Goal: Information Seeking & Learning: Learn about a topic

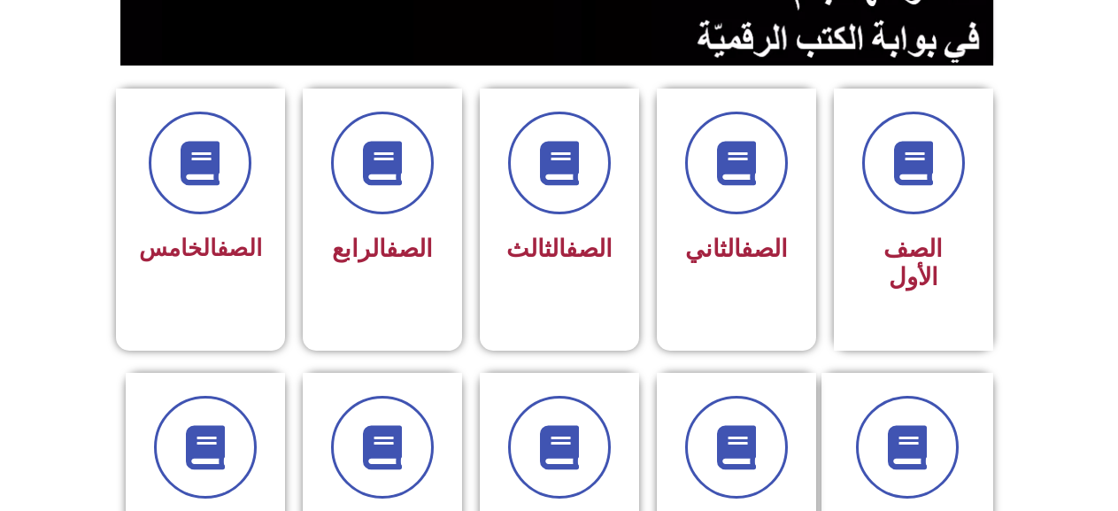
scroll to position [443, 0]
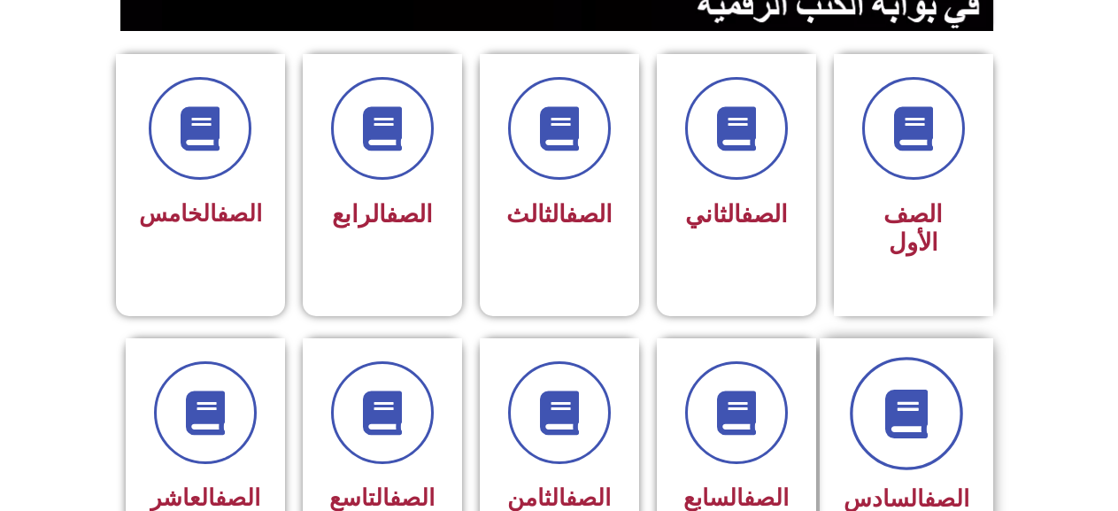
click at [900, 389] on icon at bounding box center [906, 413] width 49 height 49
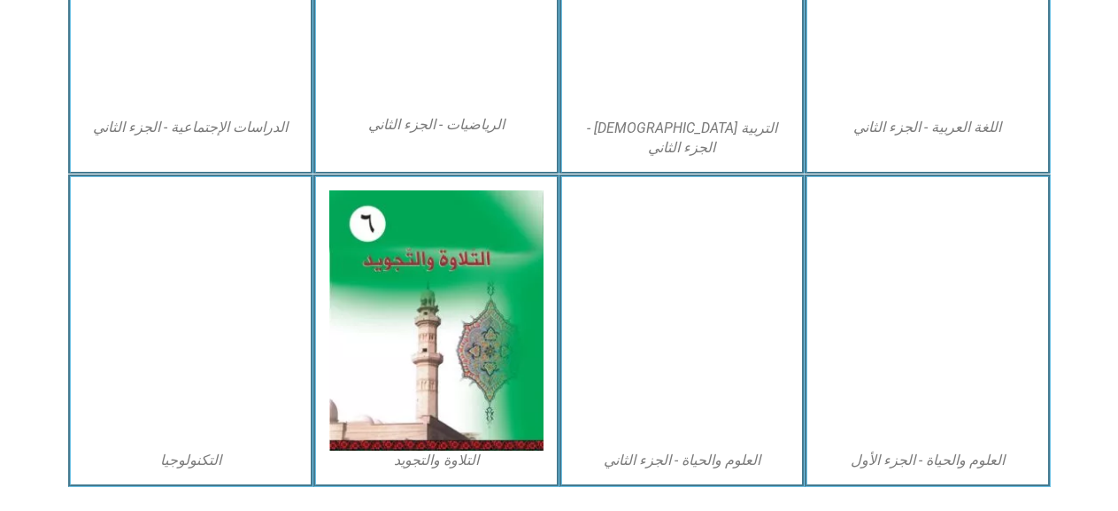
scroll to position [1067, 0]
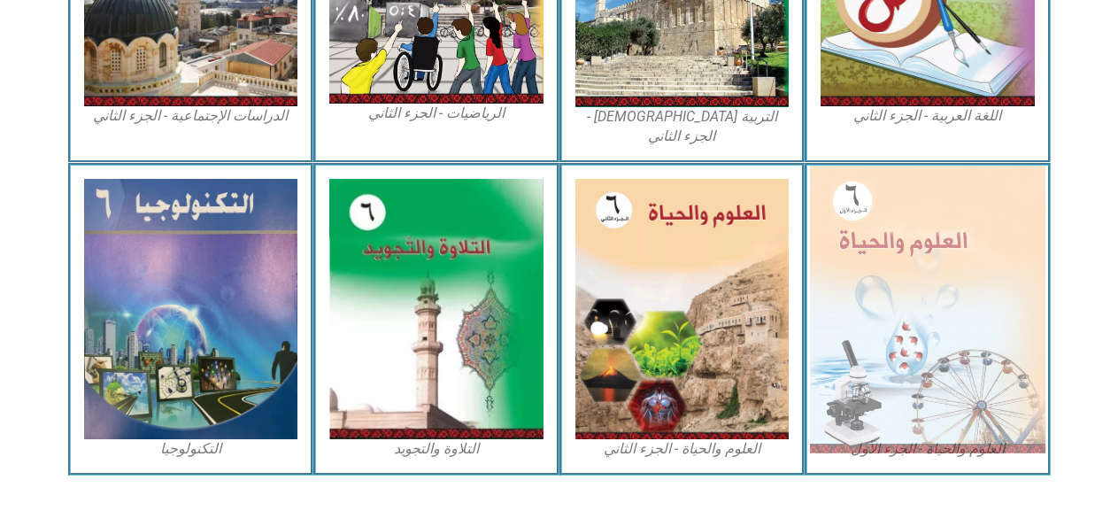
click at [946, 174] on img at bounding box center [928, 309] width 236 height 287
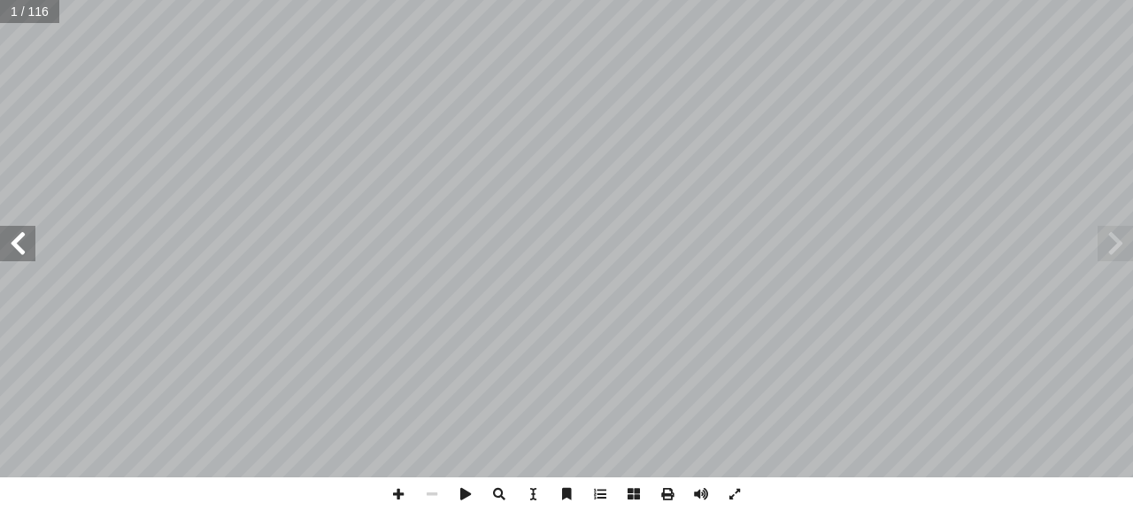
click at [27, 255] on span at bounding box center [17, 243] width 35 height 35
click at [12, 250] on span at bounding box center [17, 243] width 35 height 35
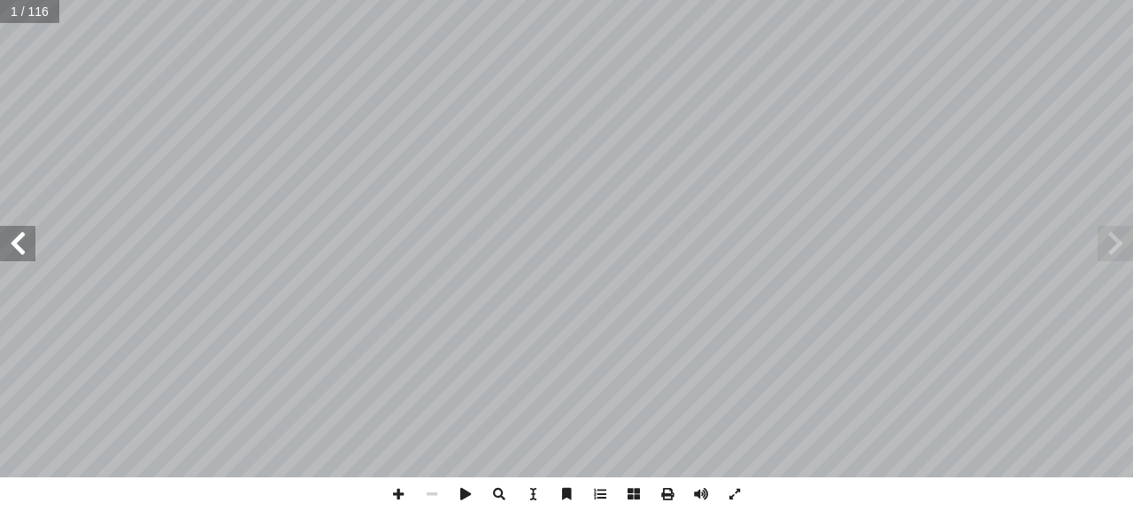
click at [12, 250] on span at bounding box center [17, 243] width 35 height 35
click at [11, 250] on span at bounding box center [17, 243] width 35 height 35
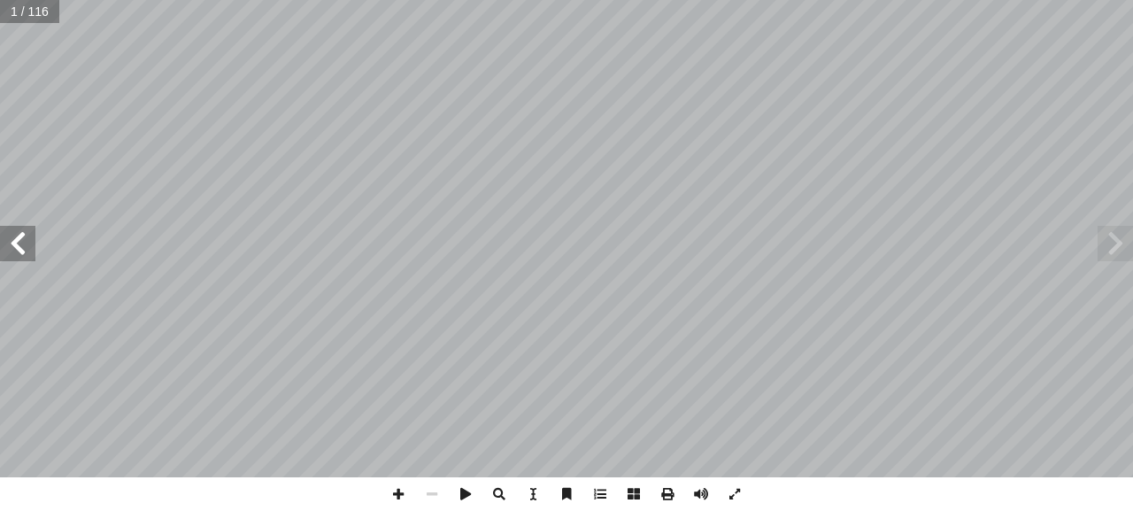
click at [11, 250] on span at bounding box center [17, 243] width 35 height 35
click at [11, 249] on span at bounding box center [17, 243] width 35 height 35
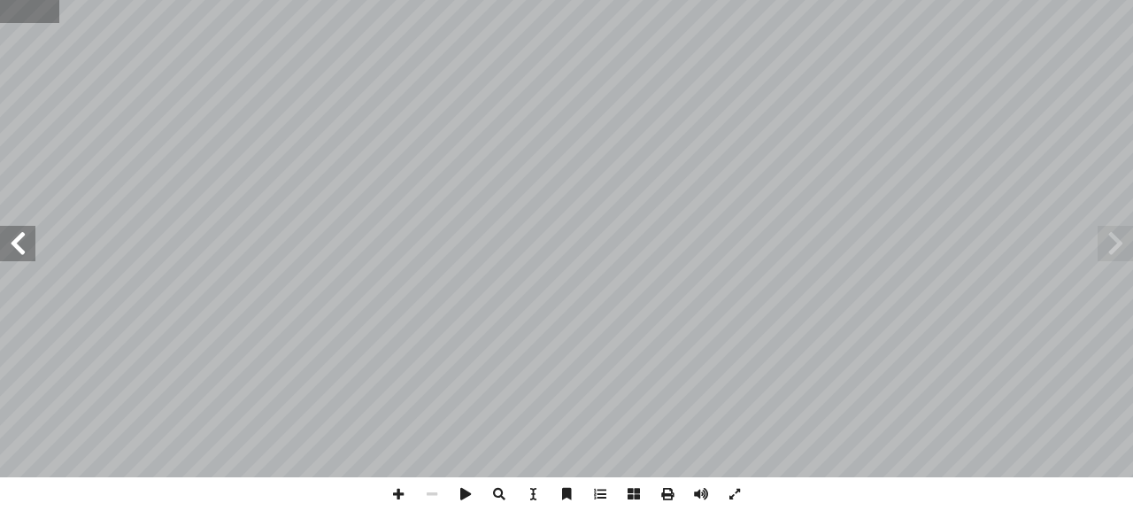
click at [35, 14] on input "text" at bounding box center [29, 11] width 58 height 23
type input "**"
click at [27, 236] on span at bounding box center [17, 243] width 35 height 35
click at [27, 238] on span at bounding box center [17, 243] width 35 height 35
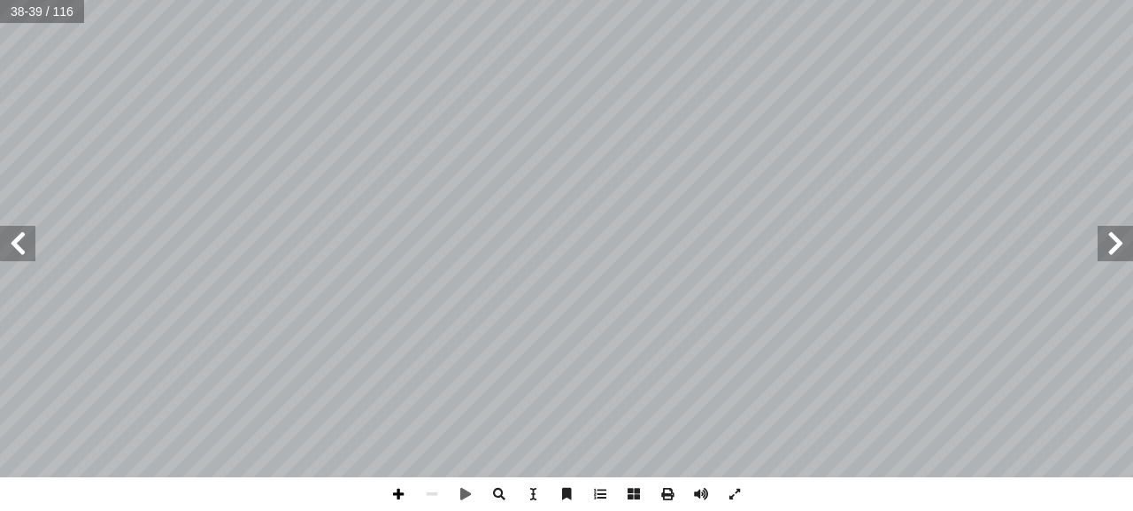
click at [394, 493] on span at bounding box center [399, 494] width 34 height 34
click at [385, 498] on span at bounding box center [399, 494] width 34 height 34
click at [264, 493] on div "34 الــوحـــدة ُ ــة َ ــل ِ ســئ َ أ تية: آ فقرة من الفقرات ال� ِّ حيحة في كل …" at bounding box center [566, 255] width 1133 height 511
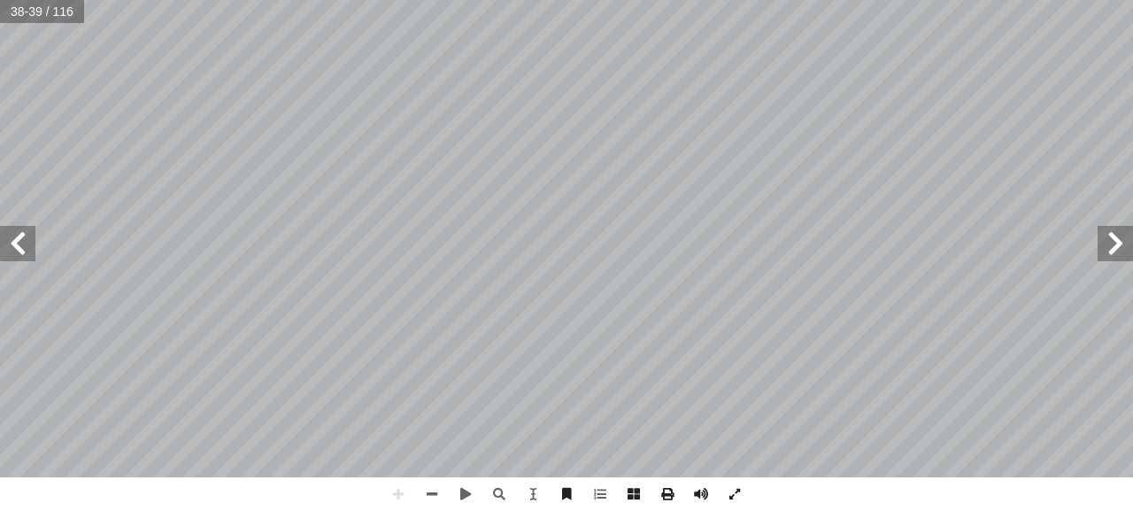
click at [22, 242] on span at bounding box center [17, 243] width 35 height 35
click at [426, 490] on span at bounding box center [432, 494] width 34 height 34
click at [1122, 248] on span at bounding box center [1115, 243] width 35 height 35
click at [1118, 248] on span at bounding box center [1115, 243] width 35 height 35
click at [1119, 248] on span at bounding box center [1115, 243] width 35 height 35
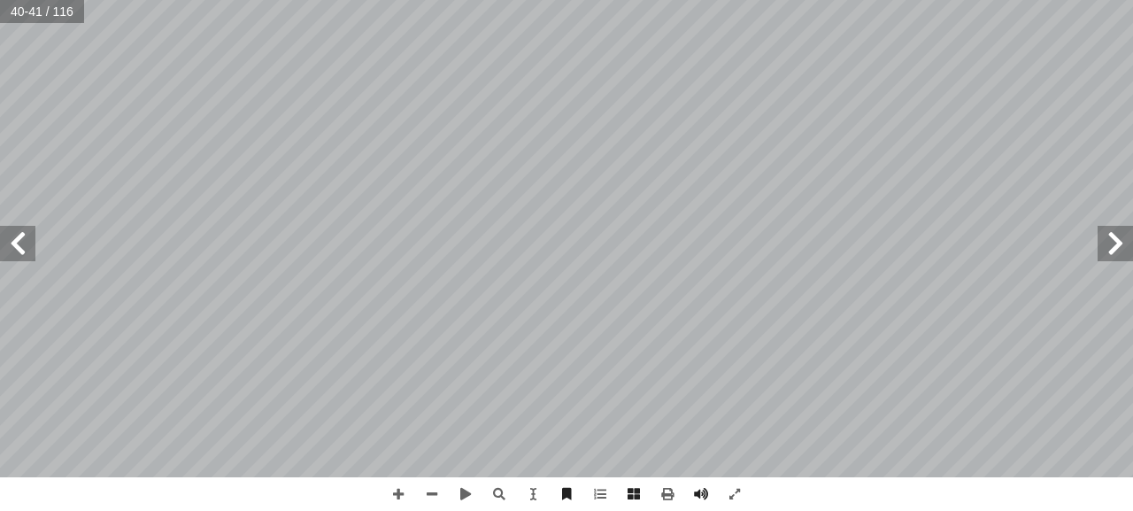
click at [1120, 245] on span at bounding box center [1115, 243] width 35 height 35
click at [1116, 251] on span at bounding box center [1115, 243] width 35 height 35
click at [1113, 249] on span at bounding box center [1115, 243] width 35 height 35
click at [1110, 258] on span at bounding box center [1115, 243] width 35 height 35
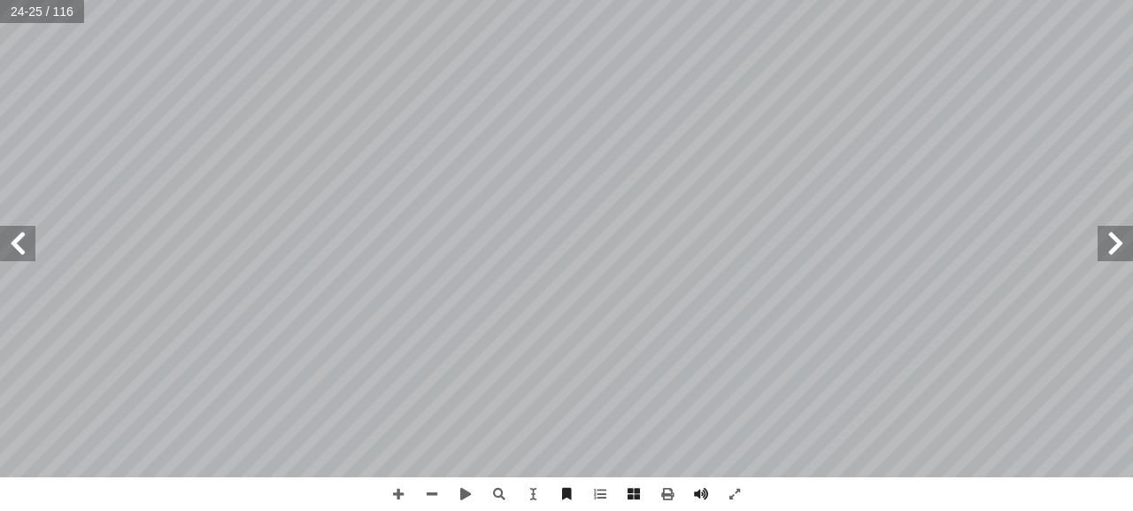
click at [1118, 243] on span at bounding box center [1115, 243] width 35 height 35
click at [1113, 236] on span at bounding box center [1115, 243] width 35 height 35
click at [12, 247] on span at bounding box center [17, 243] width 35 height 35
click at [1104, 258] on span at bounding box center [1115, 243] width 35 height 35
click at [1124, 244] on span at bounding box center [1115, 243] width 35 height 35
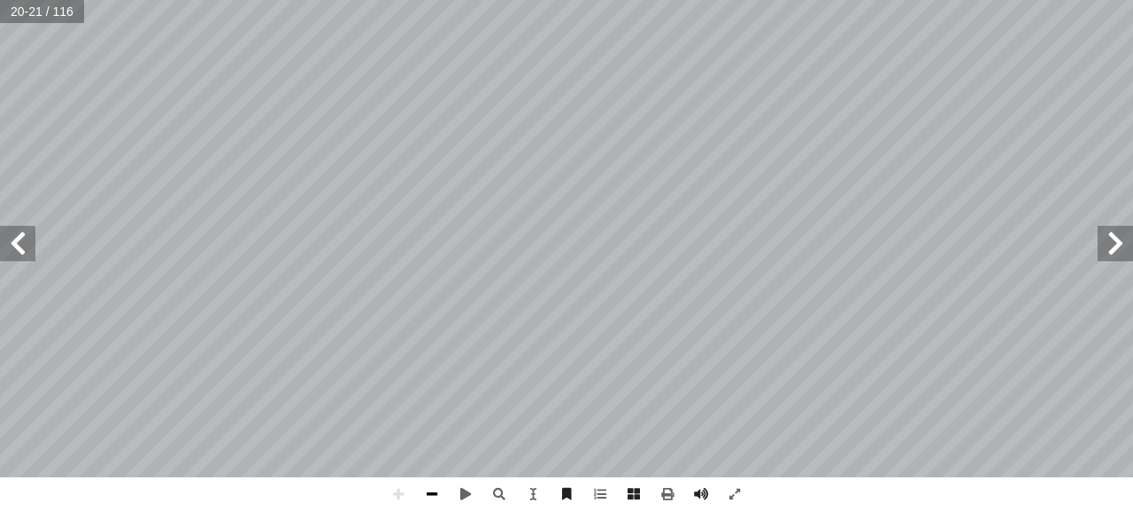
click at [431, 500] on span at bounding box center [432, 494] width 34 height 34
click at [21, 243] on span at bounding box center [17, 243] width 35 height 35
click at [630, 161] on html "الصفحة الرئيسية الصف الأول الصف الثاني الصف الثالث الصف الرابع الصف الخامس الصف…" at bounding box center [566, 80] width 1133 height 161
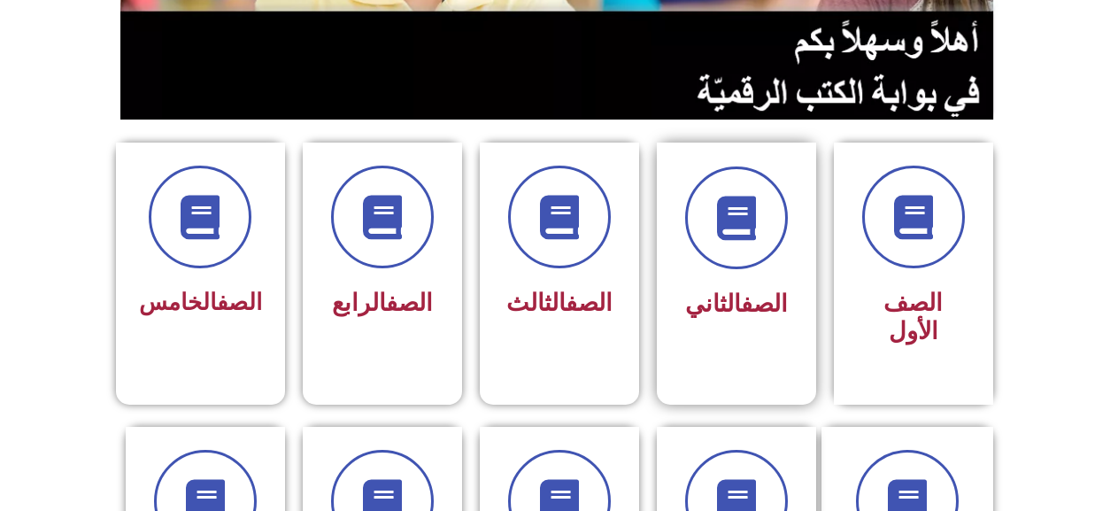
scroll to position [708, 0]
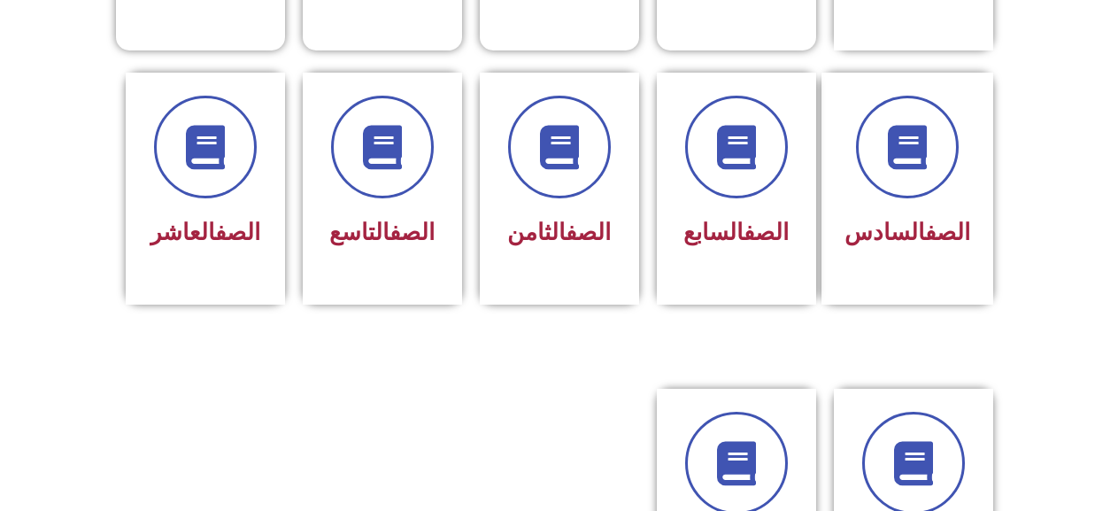
click at [1002, 127] on section "الصف السادس الصف السابع الصف الثامن الصف التاسع الصف العاشر" at bounding box center [559, 208] width 1118 height 316
click at [861, 220] on span "الصف السادس" at bounding box center [907, 233] width 126 height 27
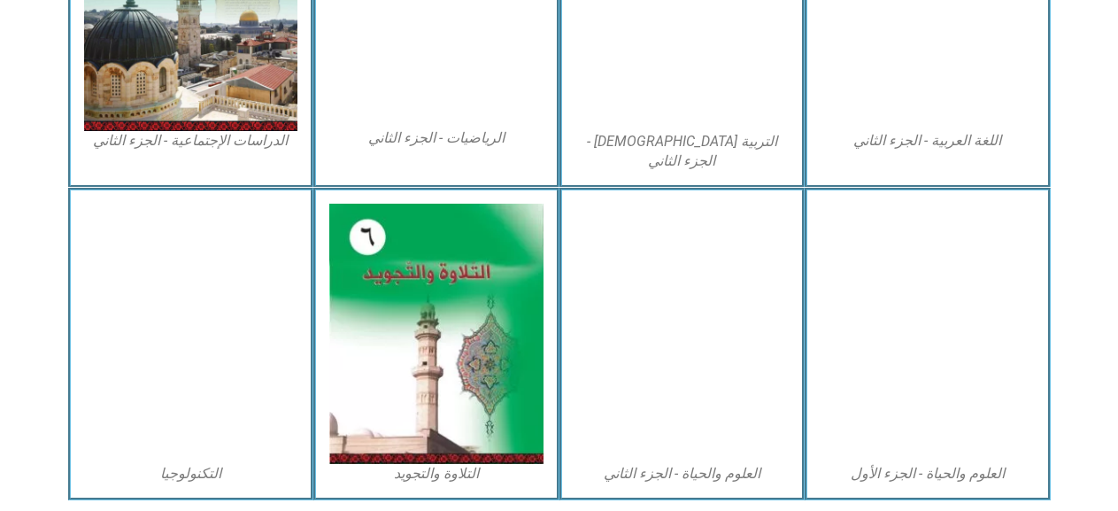
scroll to position [1067, 0]
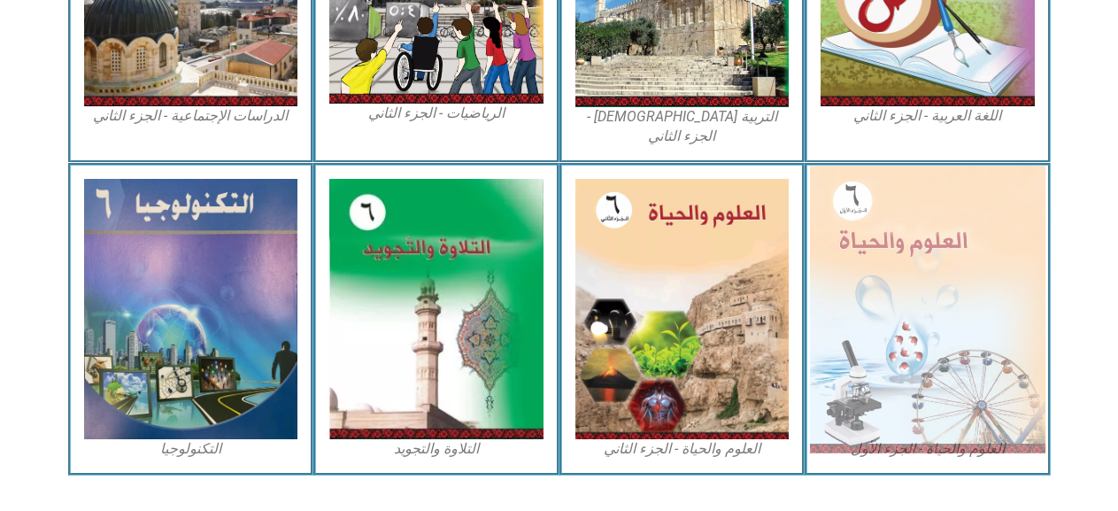
click at [878, 240] on img at bounding box center [928, 309] width 236 height 287
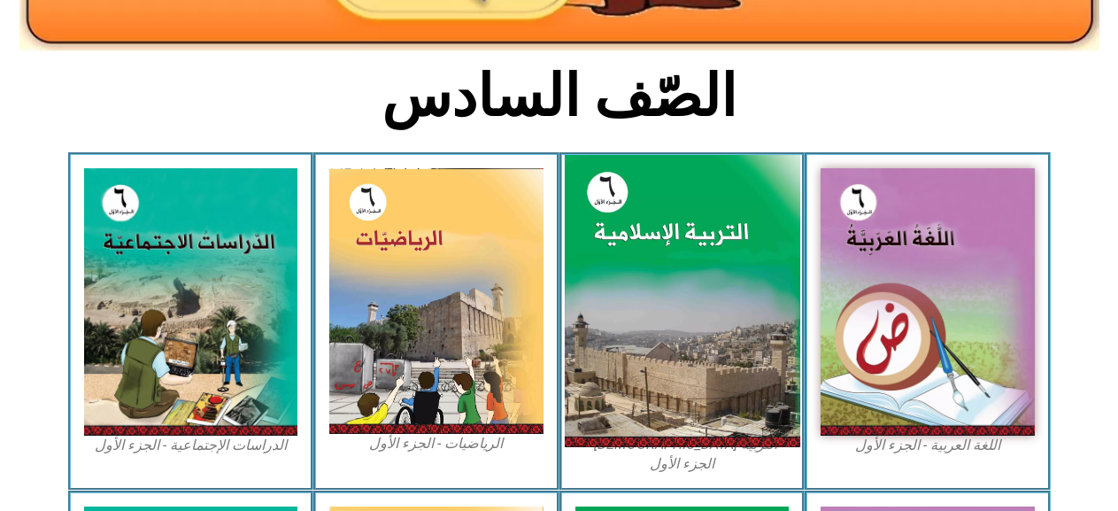
scroll to position [359, 0]
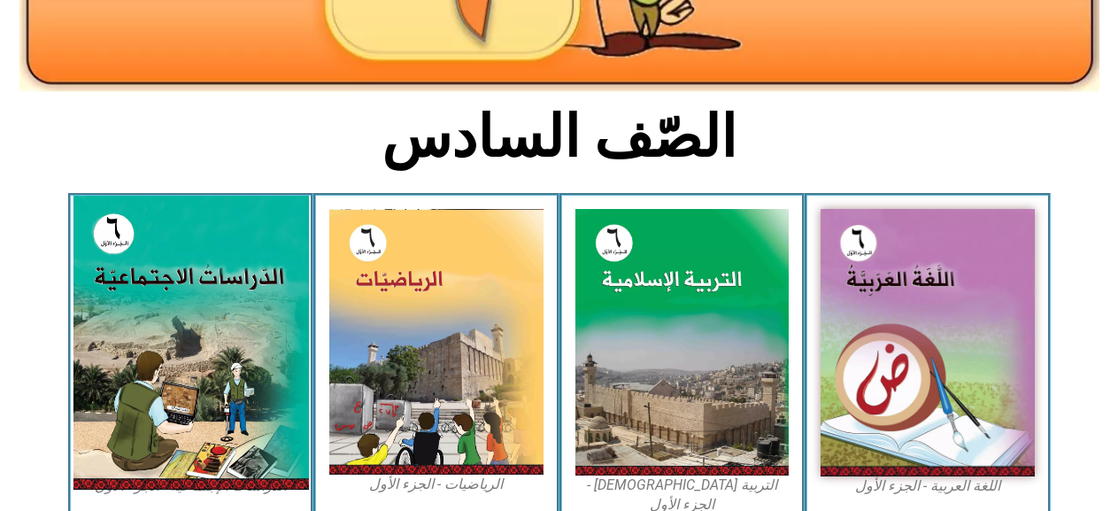
click at [173, 344] on img at bounding box center [191, 343] width 236 height 294
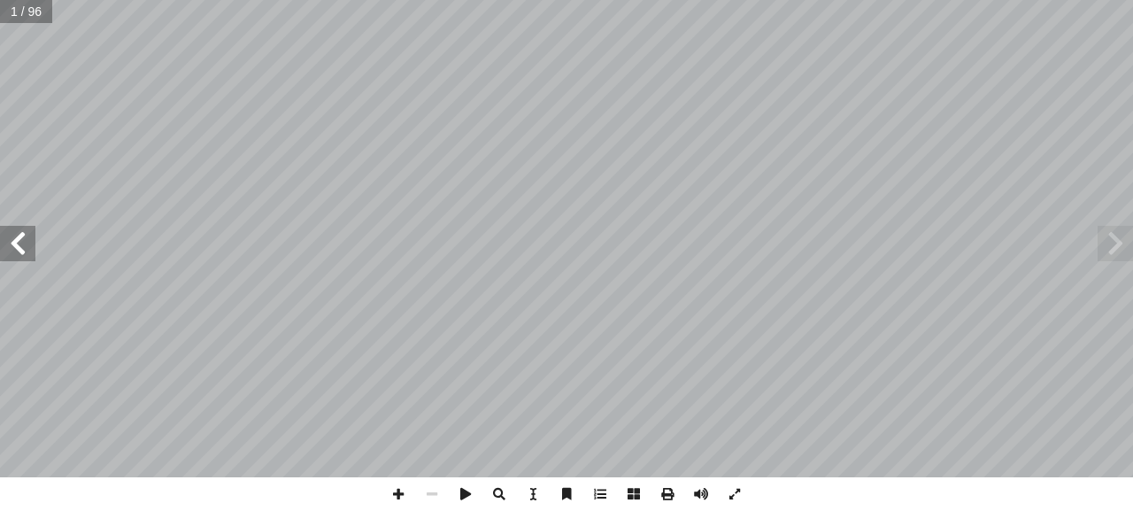
click at [23, 244] on span at bounding box center [17, 243] width 35 height 35
click at [24, 244] on span at bounding box center [17, 243] width 35 height 35
click at [24, 245] on span at bounding box center [17, 243] width 35 height 35
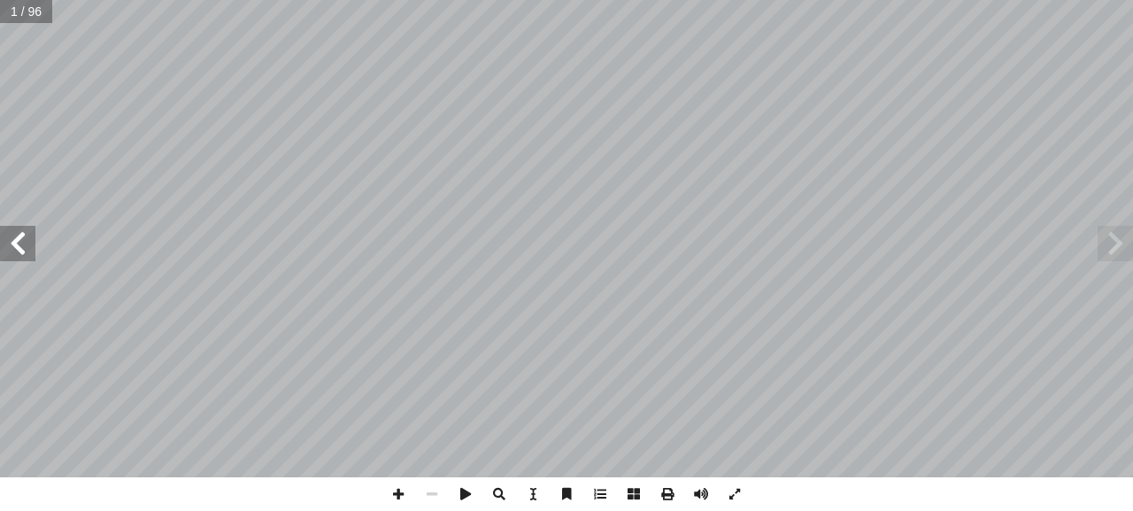
click at [26, 246] on span at bounding box center [17, 243] width 35 height 35
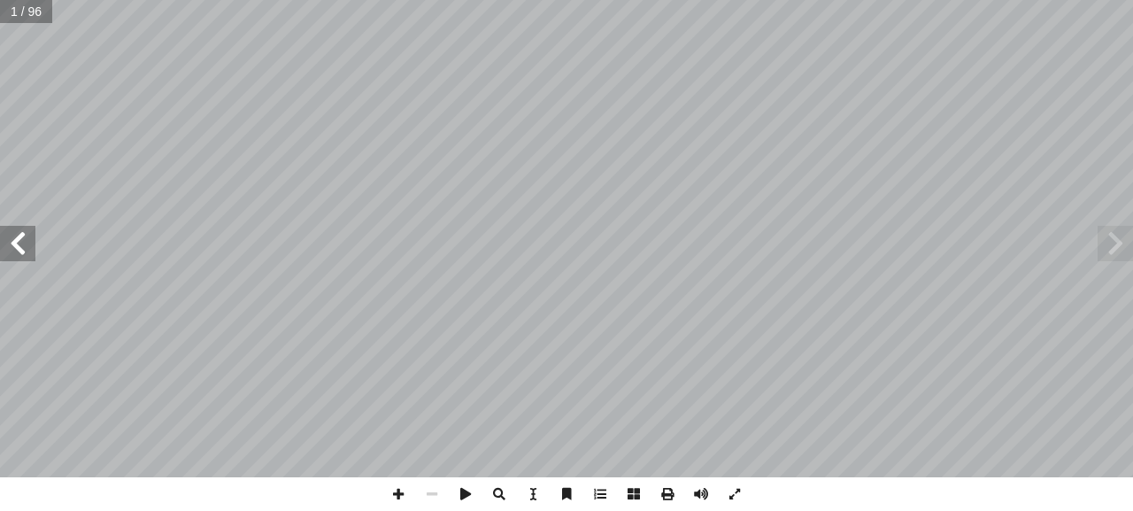
click at [26, 246] on span at bounding box center [17, 243] width 35 height 35
click at [26, 245] on span at bounding box center [17, 243] width 35 height 35
drag, startPoint x: 26, startPoint y: 245, endPoint x: 21, endPoint y: 236, distance: 10.7
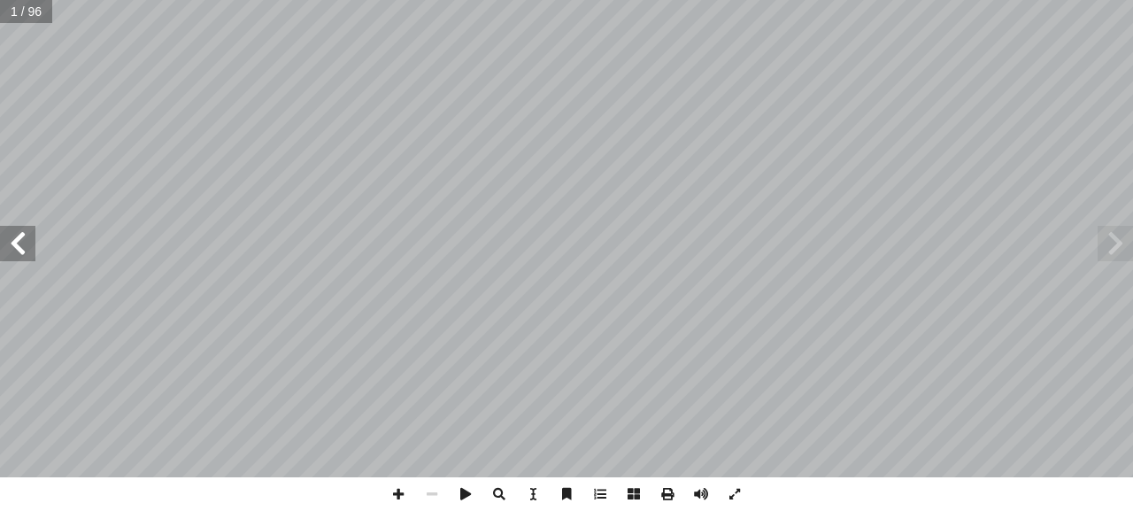
click at [25, 244] on span at bounding box center [17, 243] width 35 height 35
click at [12, 245] on span at bounding box center [17, 243] width 35 height 35
click at [10, 244] on span at bounding box center [17, 243] width 35 height 35
click at [13, 249] on span at bounding box center [17, 243] width 35 height 35
drag, startPoint x: 404, startPoint y: 497, endPoint x: 414, endPoint y: 490, distance: 12.3
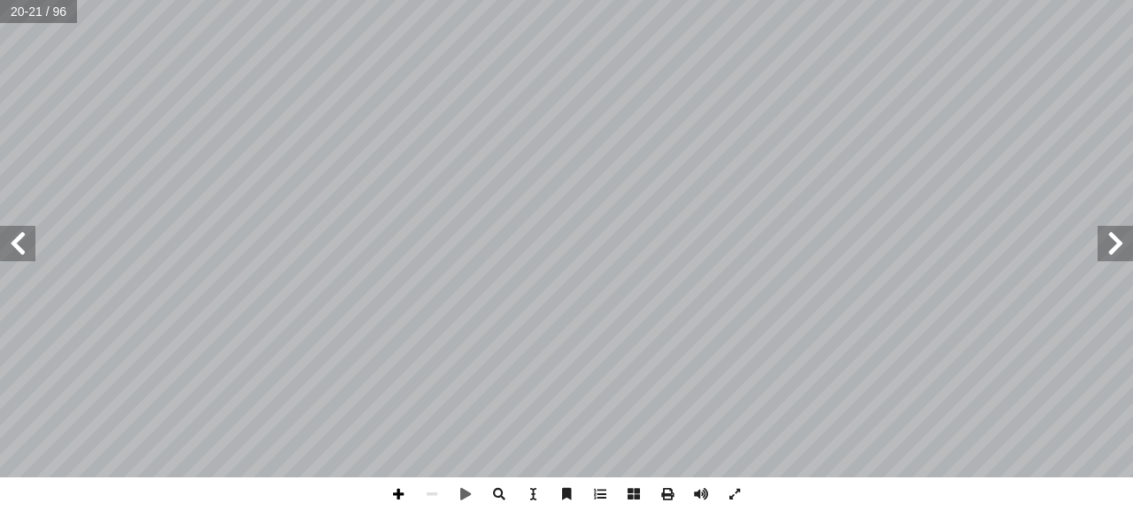
click at [409, 493] on span at bounding box center [399, 494] width 34 height 34
click at [1115, 250] on span at bounding box center [1115, 243] width 35 height 35
click at [1115, 249] on span at bounding box center [1115, 243] width 35 height 35
click at [4, 246] on span at bounding box center [17, 243] width 35 height 35
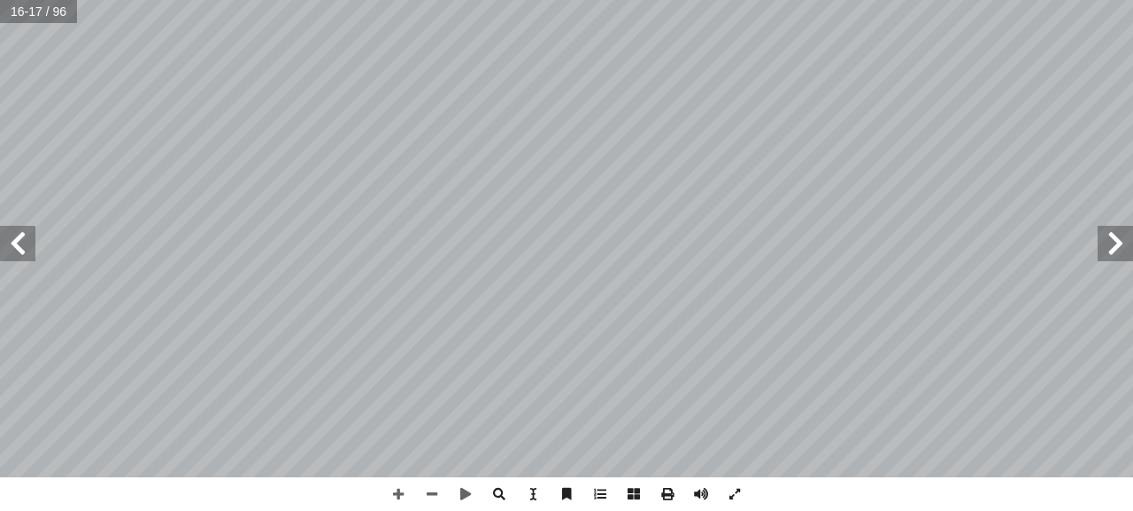
click at [13, 243] on span at bounding box center [17, 243] width 35 height 35
